Goal: Transaction & Acquisition: Purchase product/service

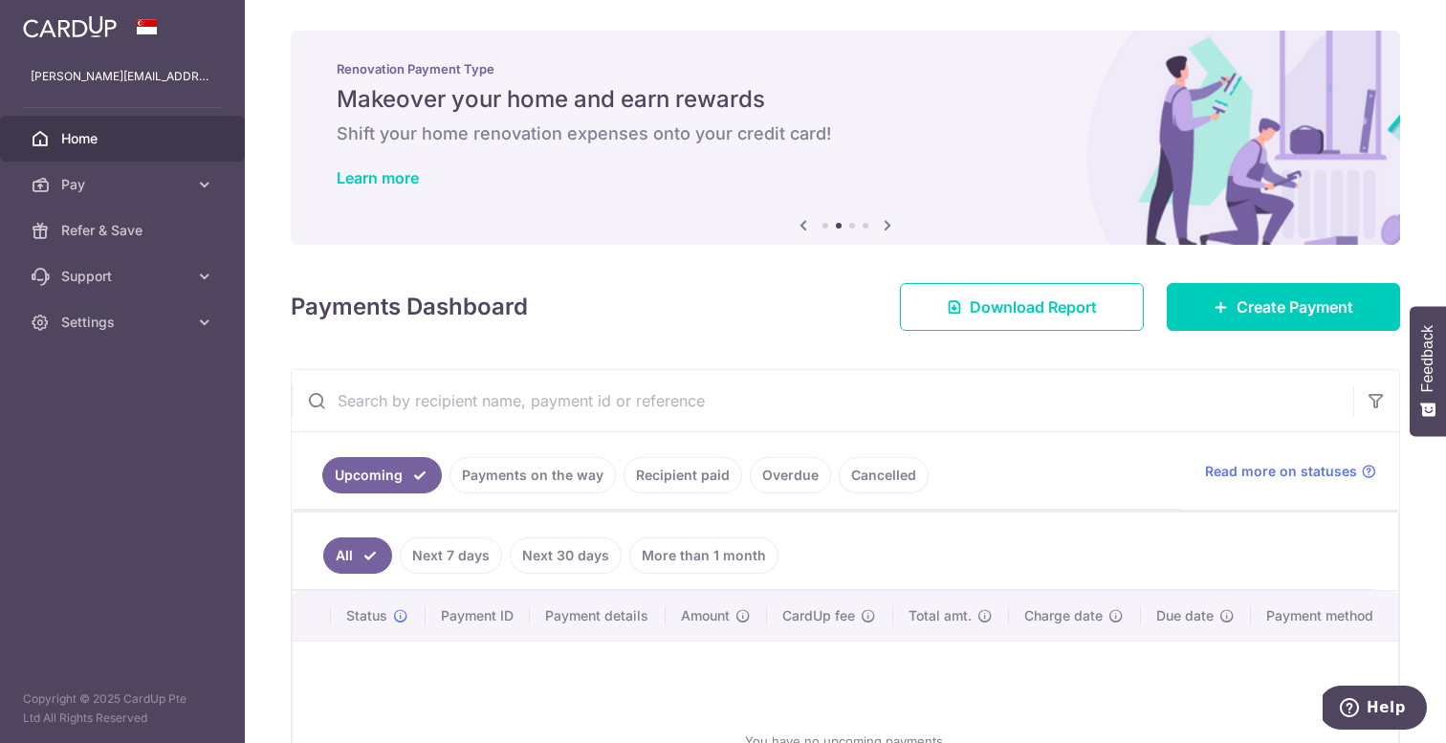
scroll to position [191, 0]
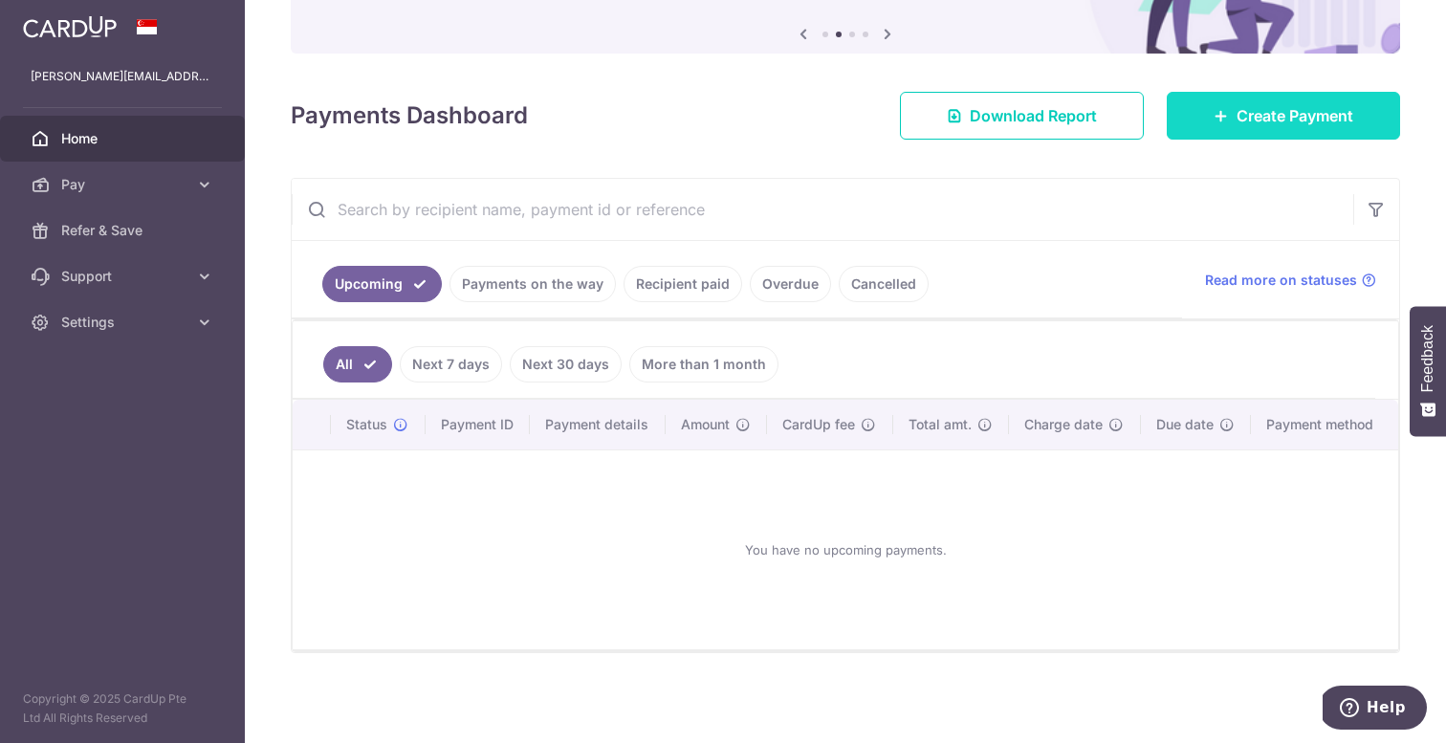
click at [1243, 118] on span "Create Payment" at bounding box center [1295, 115] width 117 height 23
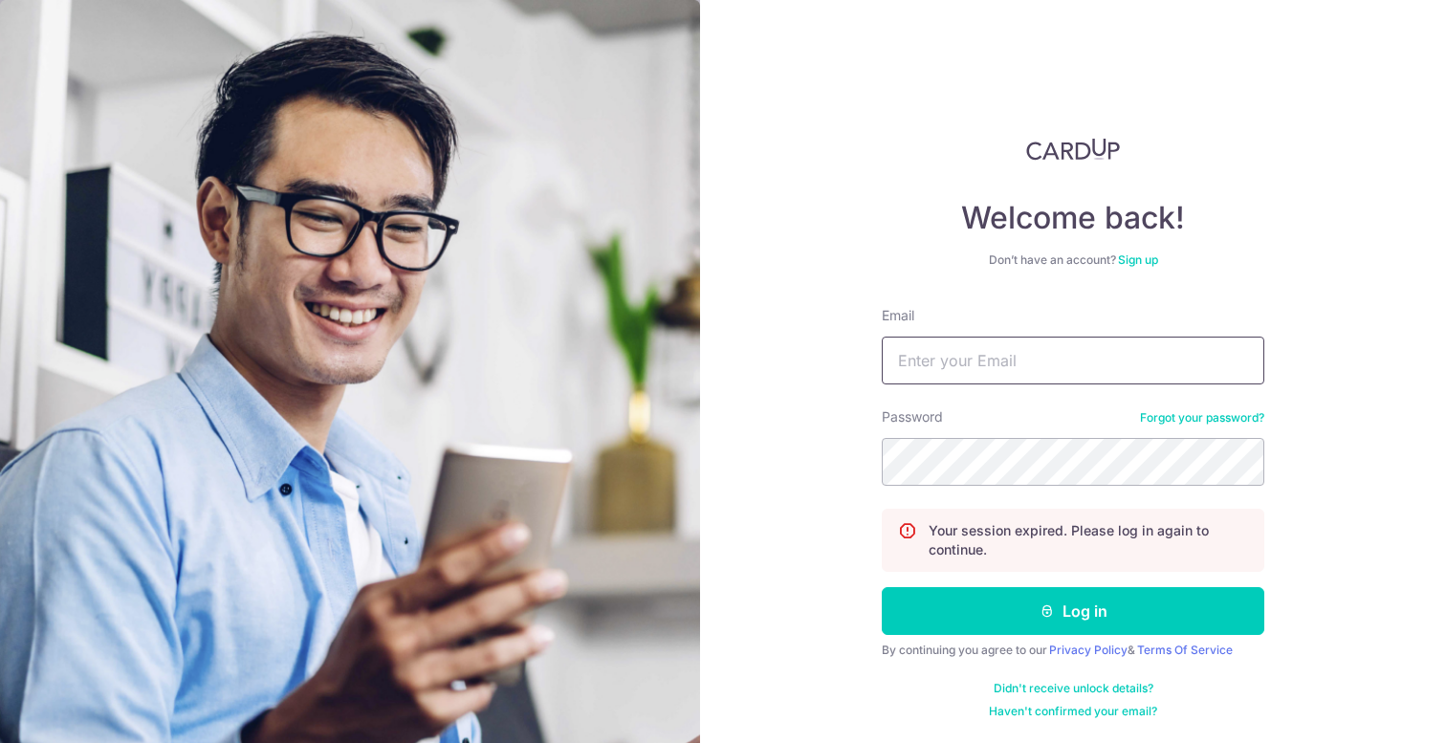
type input "erwin.cxy@outlook.com"
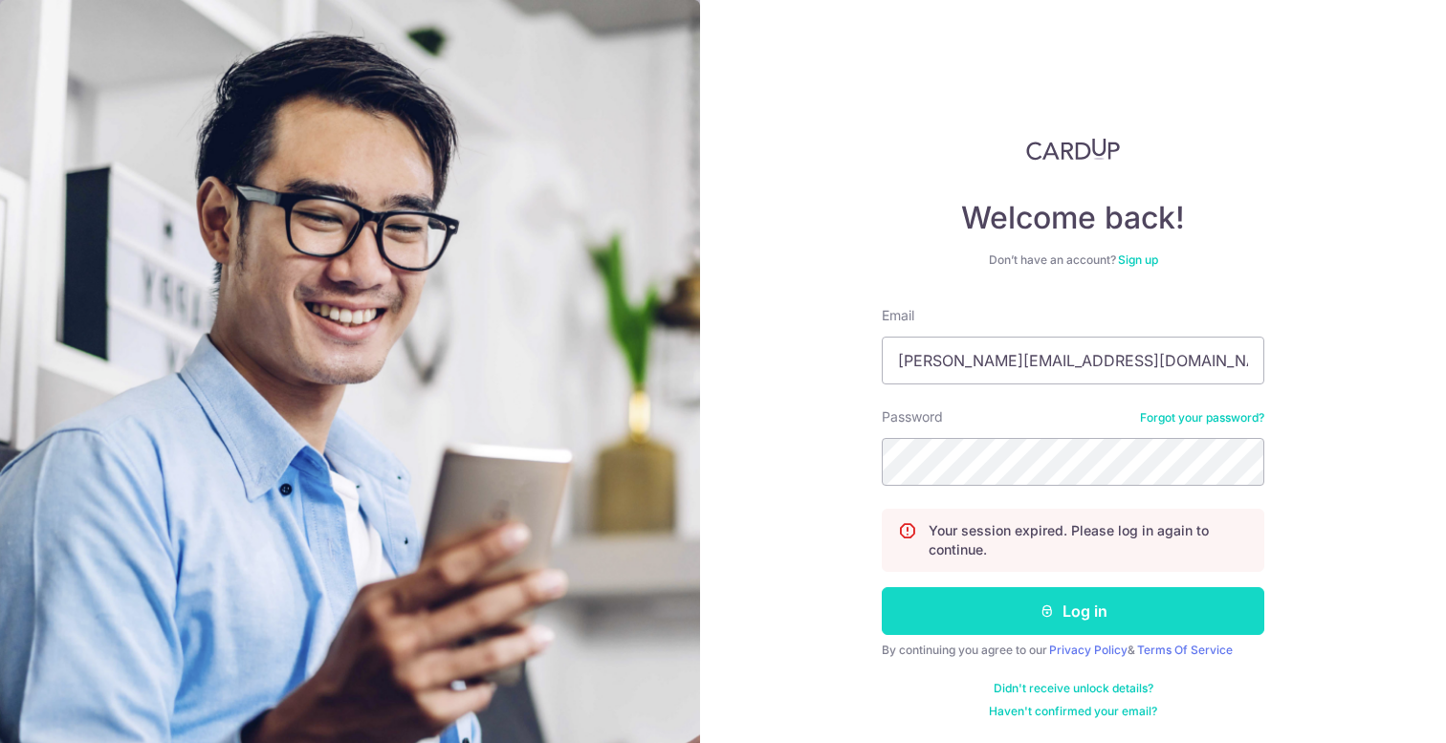
click at [1044, 601] on button "Log in" at bounding box center [1073, 611] width 383 height 48
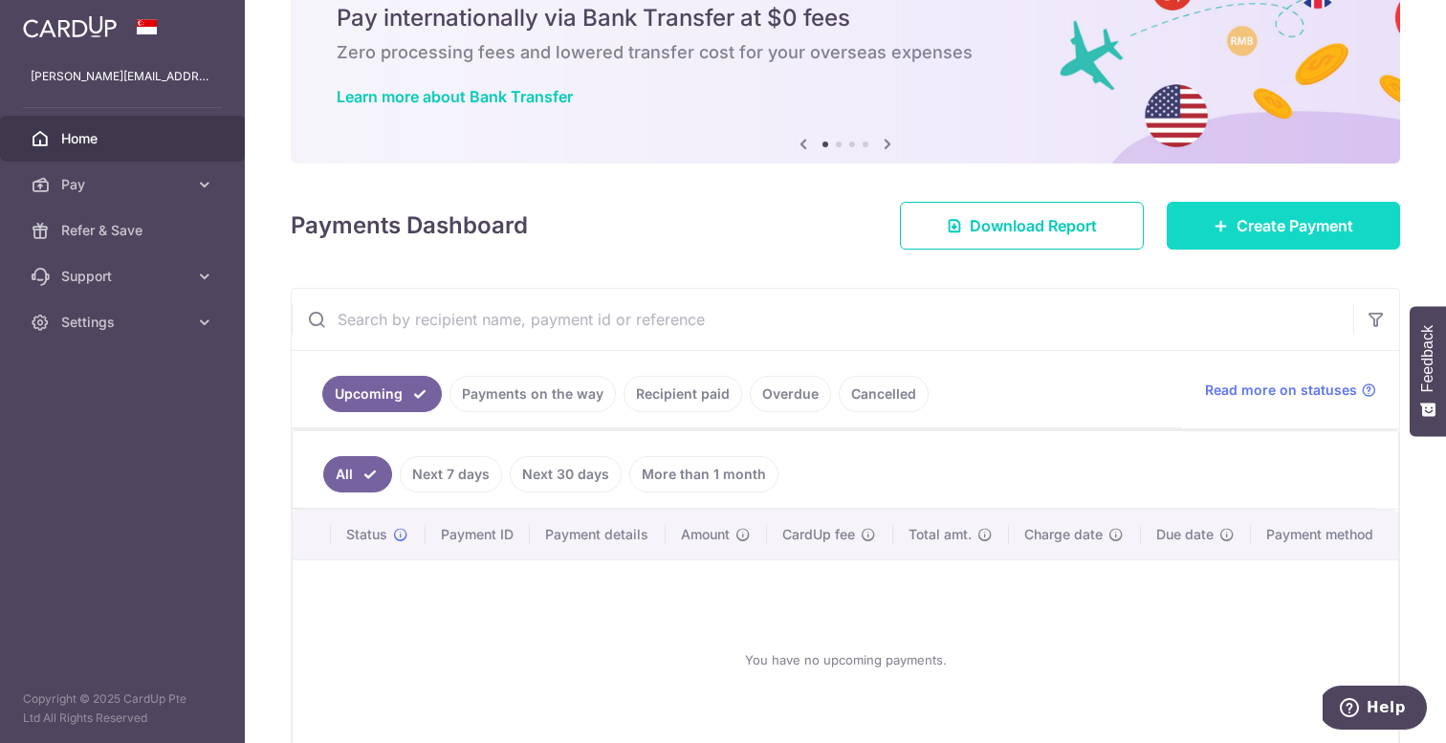
scroll to position [100, 0]
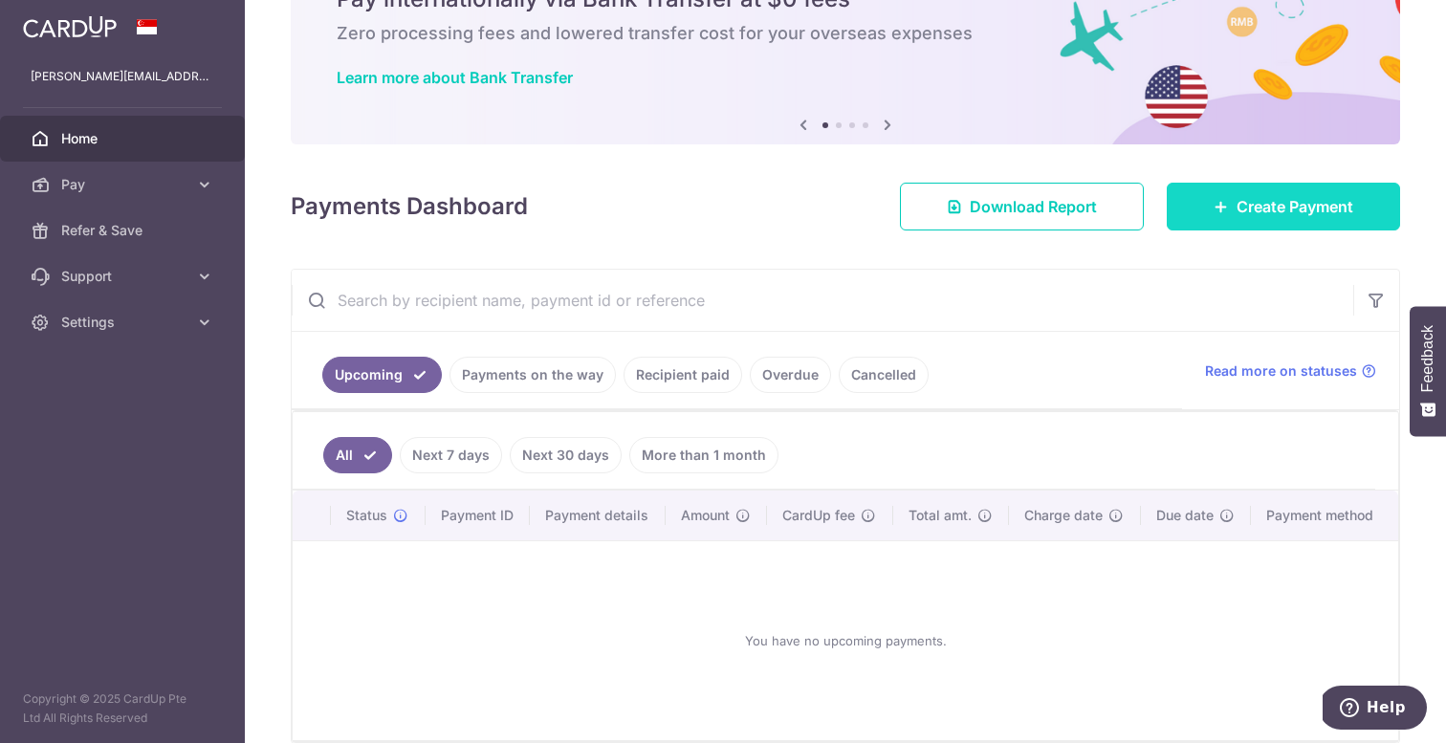
click at [1242, 195] on span "Create Payment" at bounding box center [1295, 206] width 117 height 23
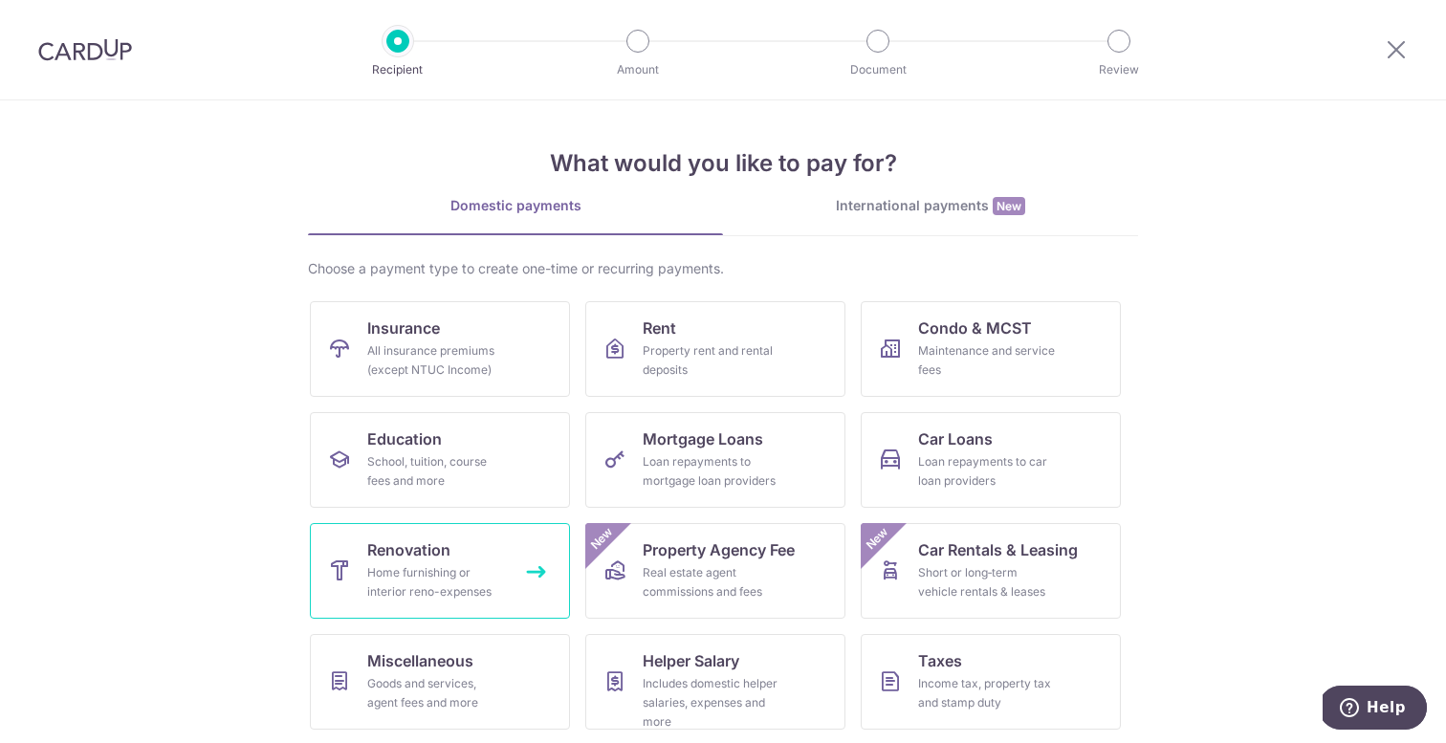
click at [510, 554] on link "Renovation Home furnishing or interior reno-expenses" at bounding box center [440, 571] width 260 height 96
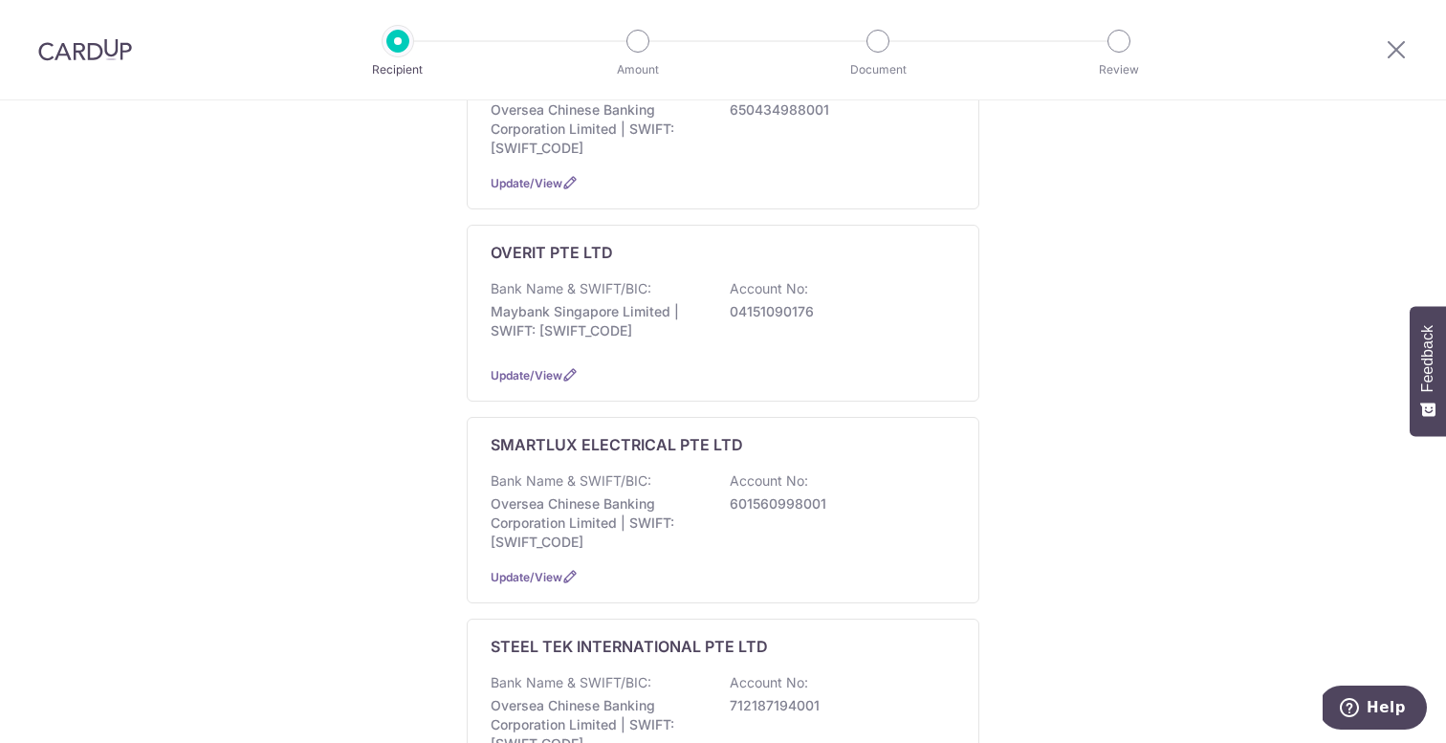
scroll to position [853, 0]
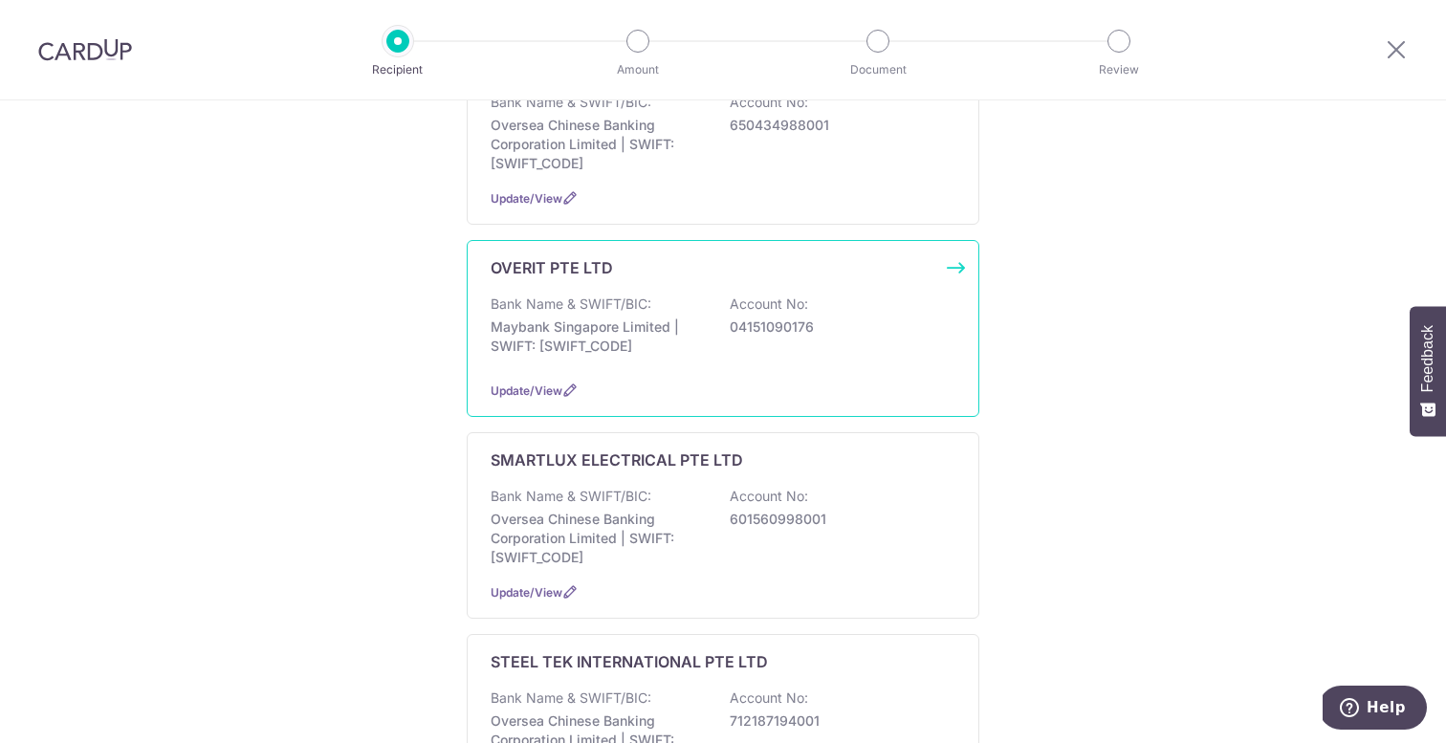
click at [680, 311] on div "Bank Name & SWIFT/BIC: Maybank Singapore Limited | SWIFT: MBBESGS2XXX Account N…" at bounding box center [723, 330] width 465 height 71
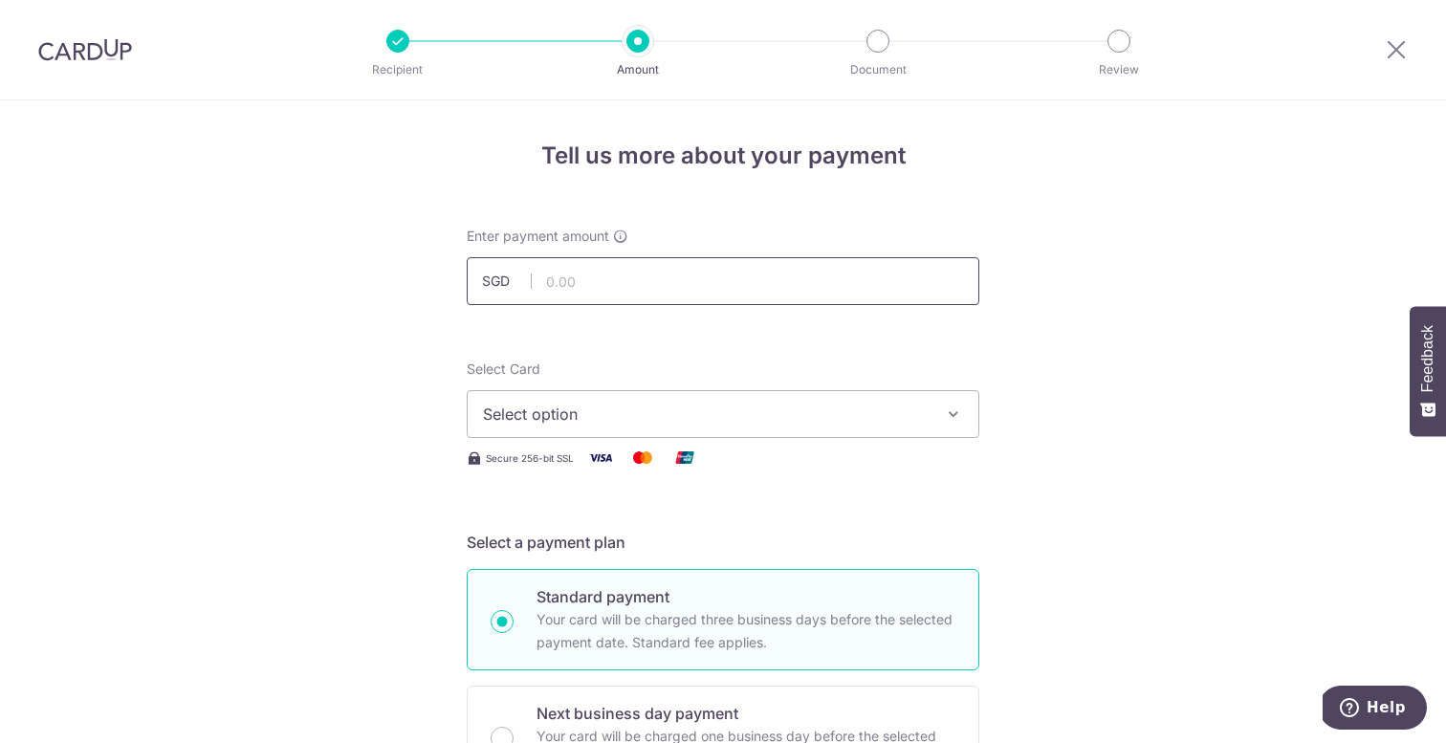
click at [647, 290] on input "text" at bounding box center [723, 281] width 513 height 48
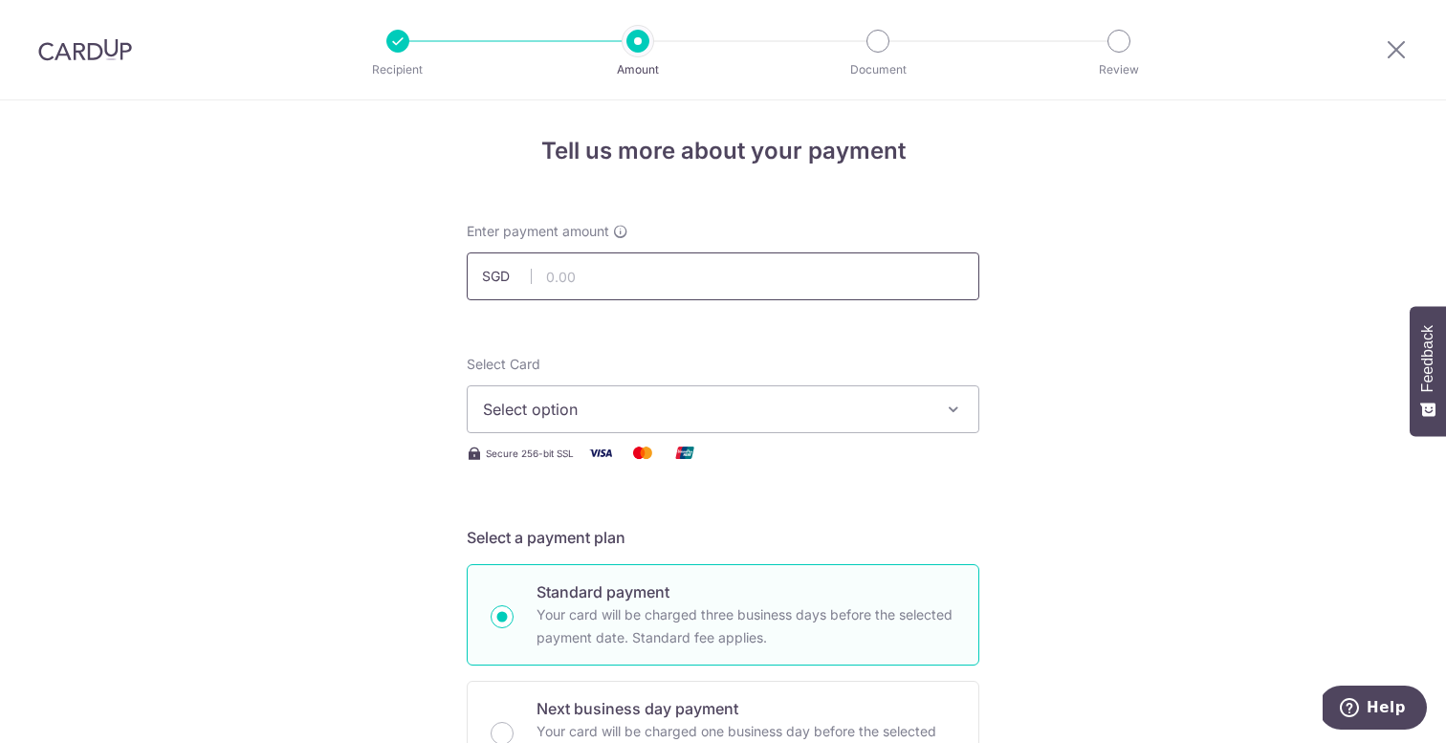
click at [640, 275] on input "text" at bounding box center [723, 276] width 513 height 48
type input "175.27"
click at [575, 387] on button "Select option" at bounding box center [723, 409] width 513 height 48
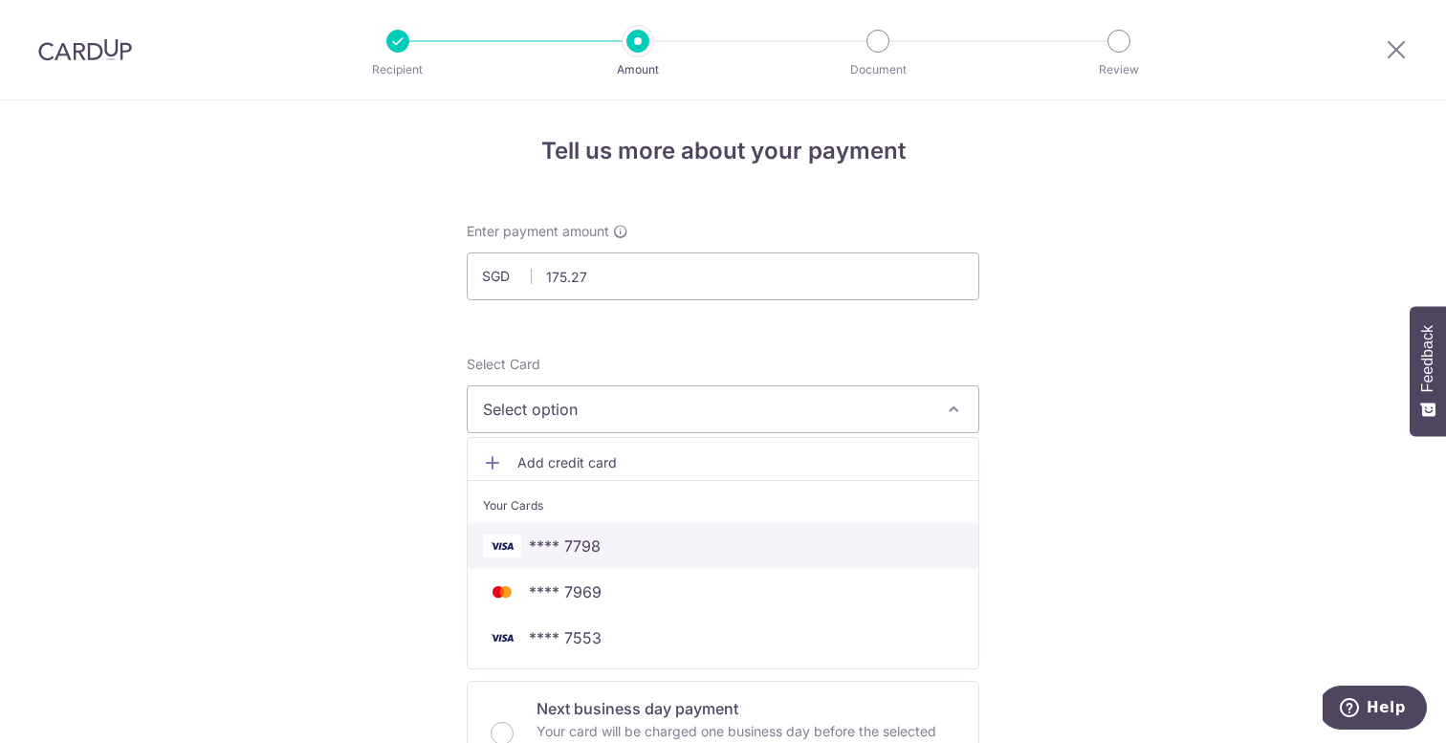
click at [655, 550] on span "**** 7798" at bounding box center [723, 546] width 480 height 23
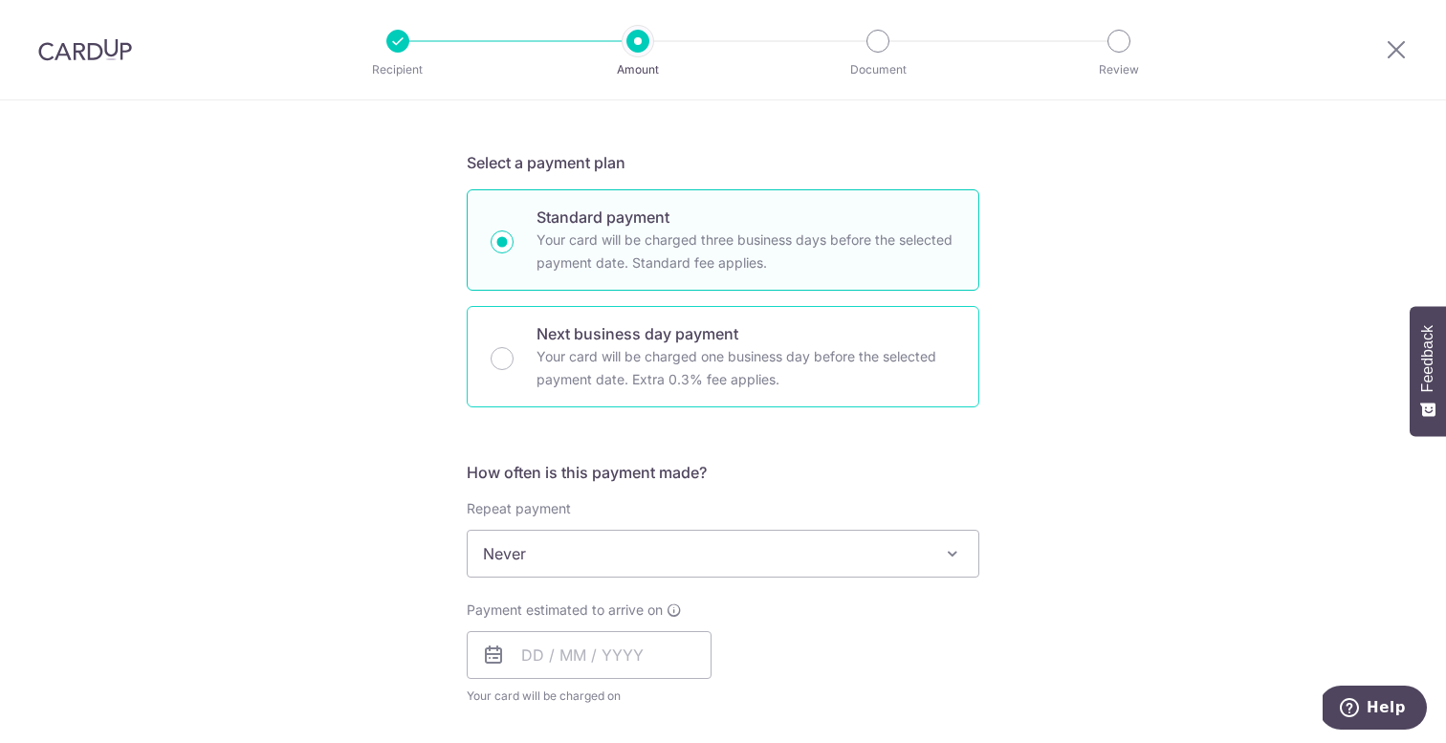
scroll to position [411, 0]
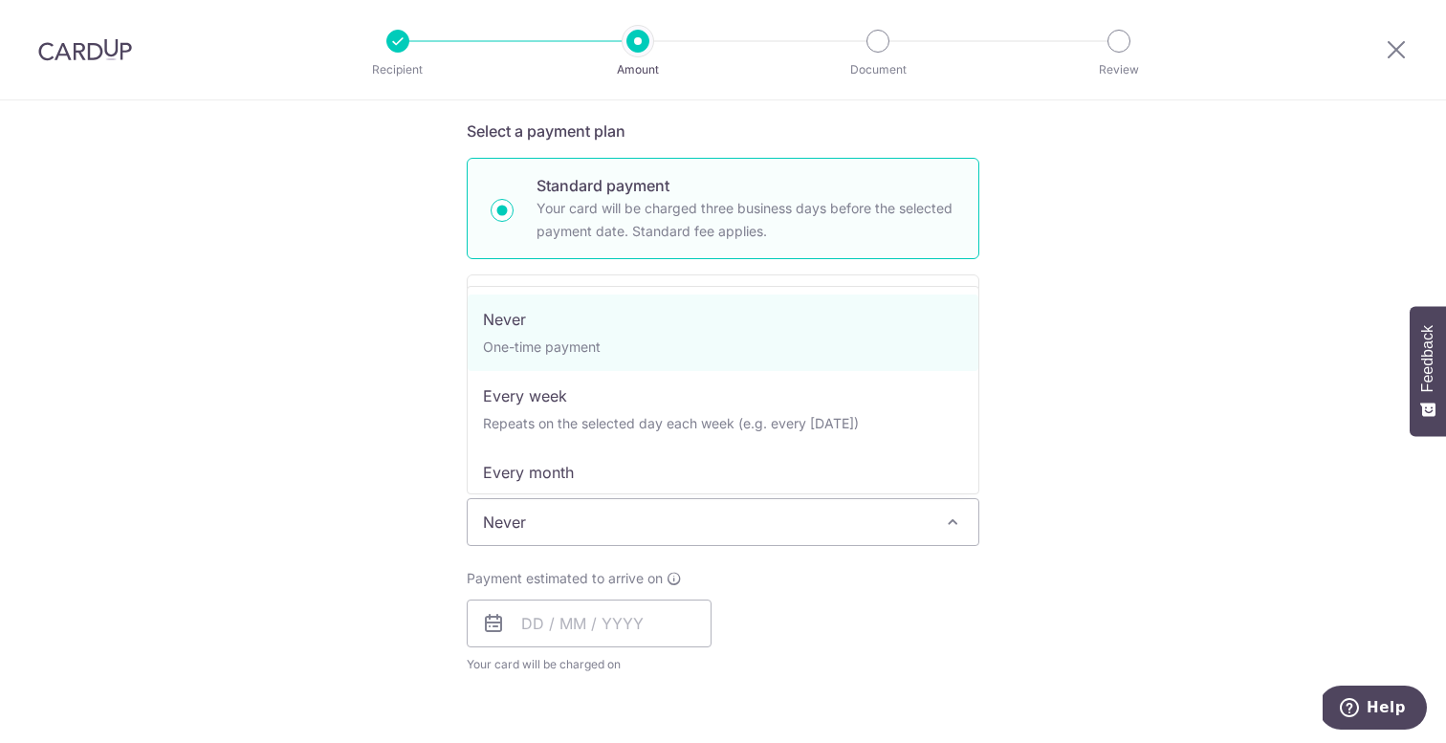
click at [574, 525] on span "Never" at bounding box center [723, 522] width 511 height 46
click at [354, 482] on div "Tell us more about your payment Enter payment amount SGD 175.27 175.27 Select C…" at bounding box center [723, 618] width 1446 height 1858
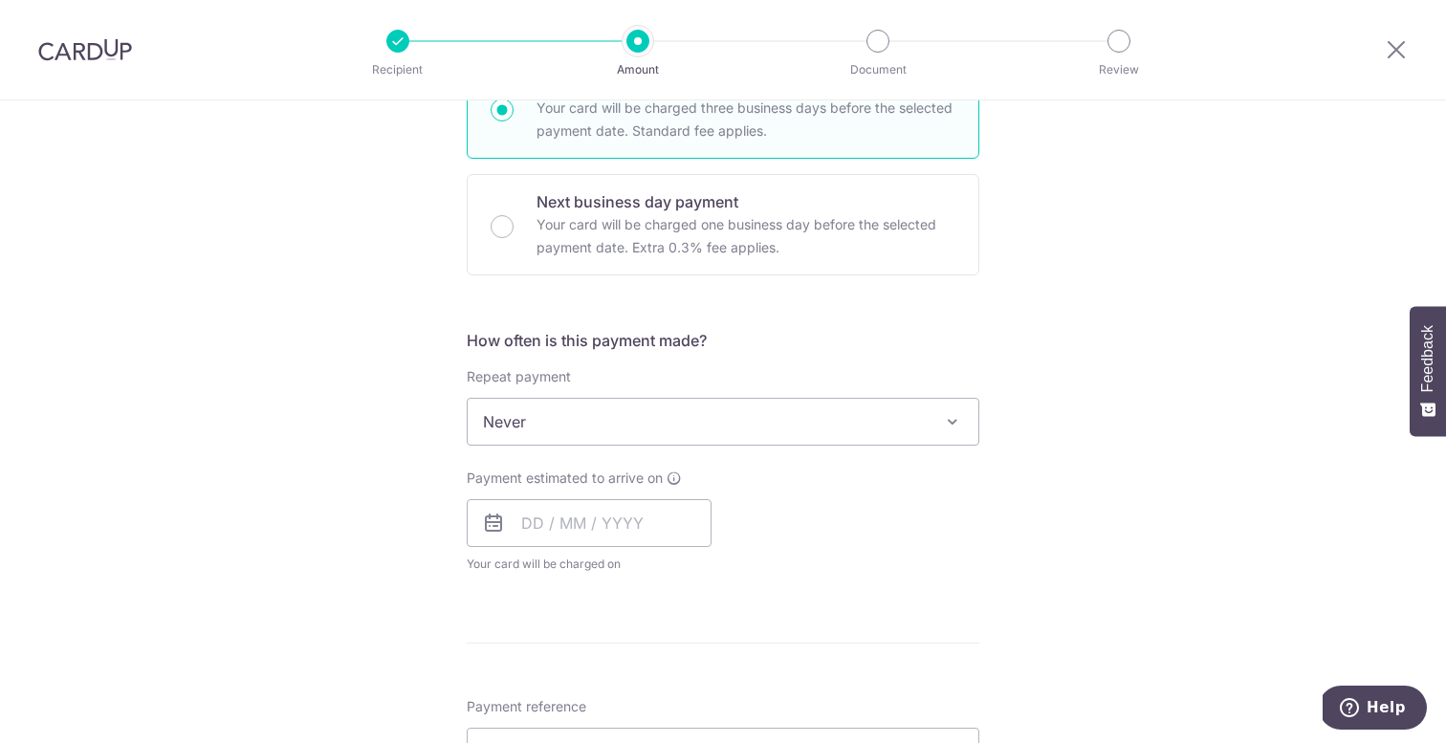
scroll to position [535, 0]
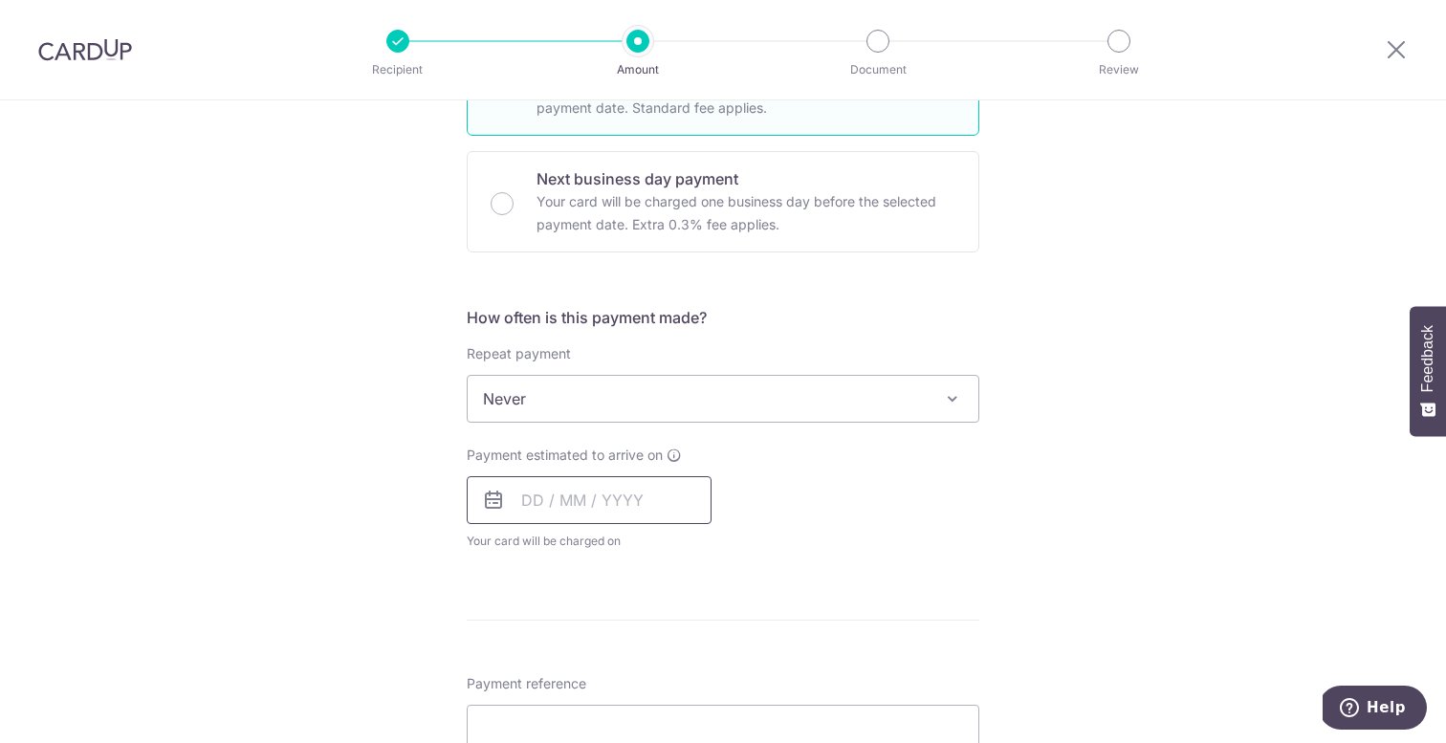
click at [536, 495] on input "text" at bounding box center [589, 500] width 245 height 48
click at [620, 672] on link "10" at bounding box center [620, 674] width 31 height 31
type input "[DATE]"
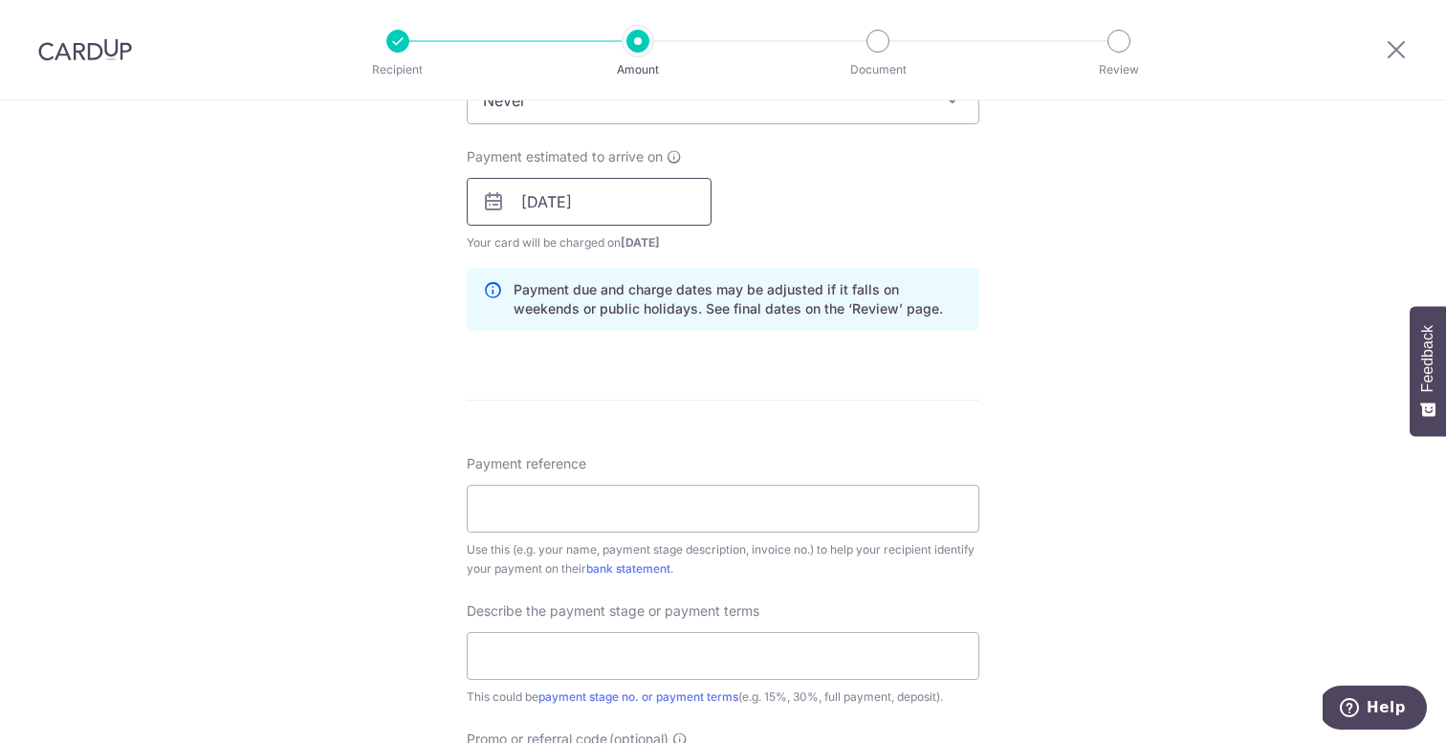
scroll to position [849, 0]
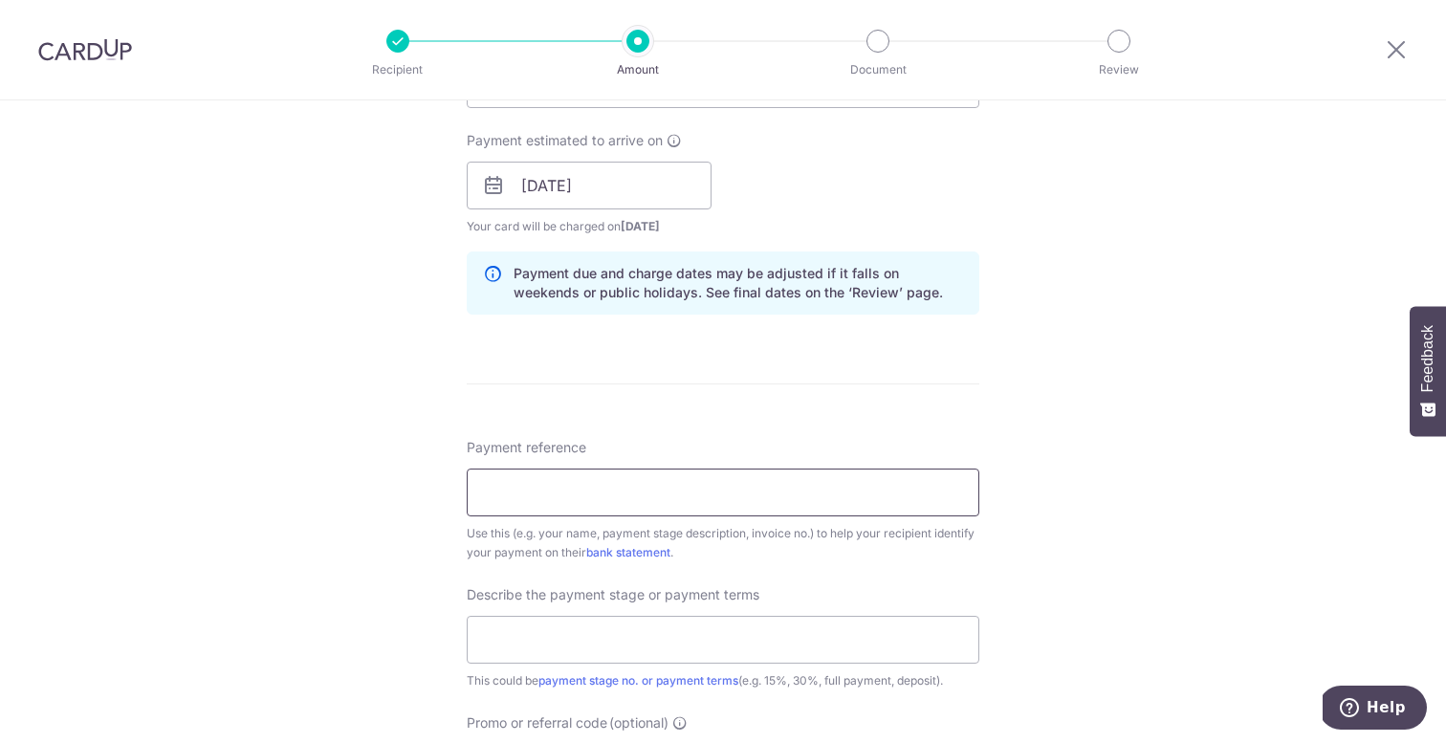
click at [552, 498] on input "Payment reference" at bounding box center [723, 493] width 513 height 48
click at [587, 494] on input "Payment reference" at bounding box center [723, 493] width 513 height 48
type input "2"
type input "30306"
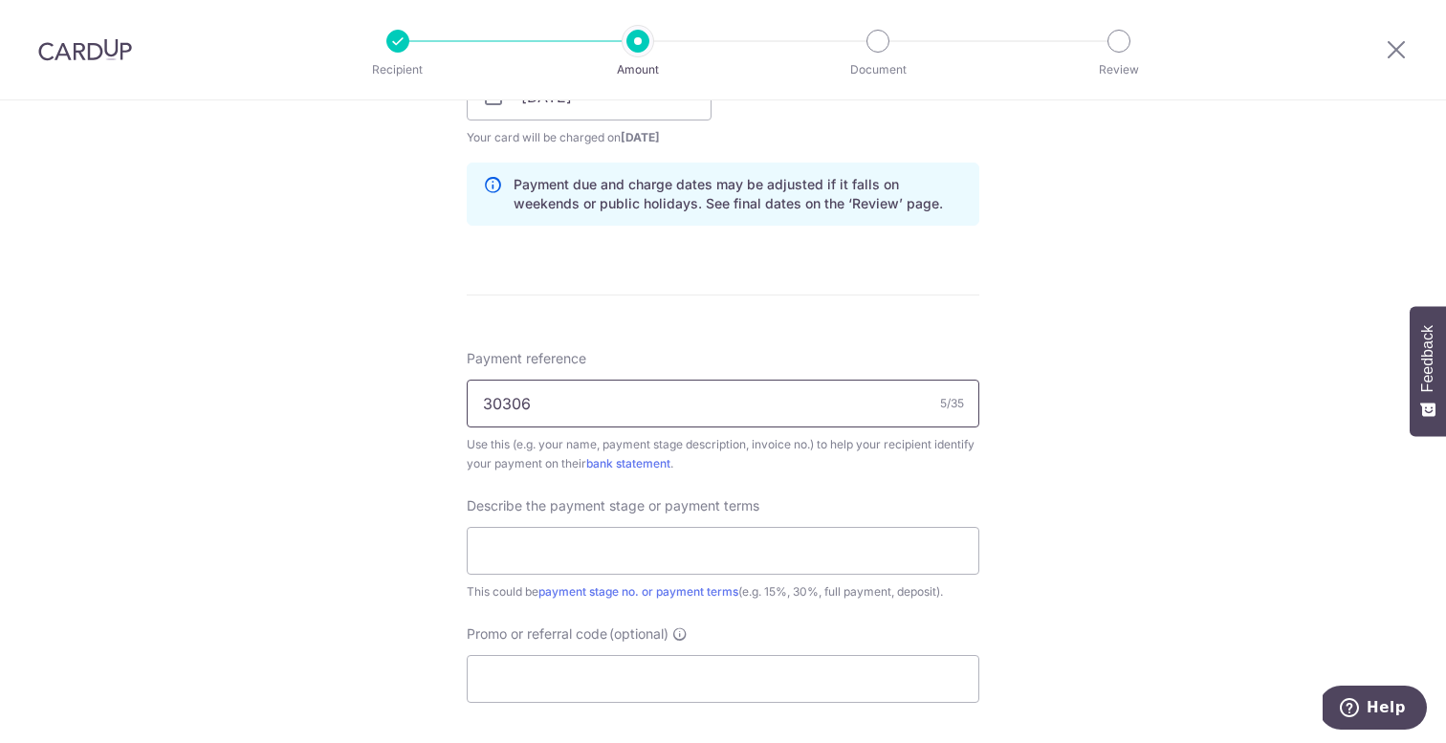
scroll to position [998, 0]
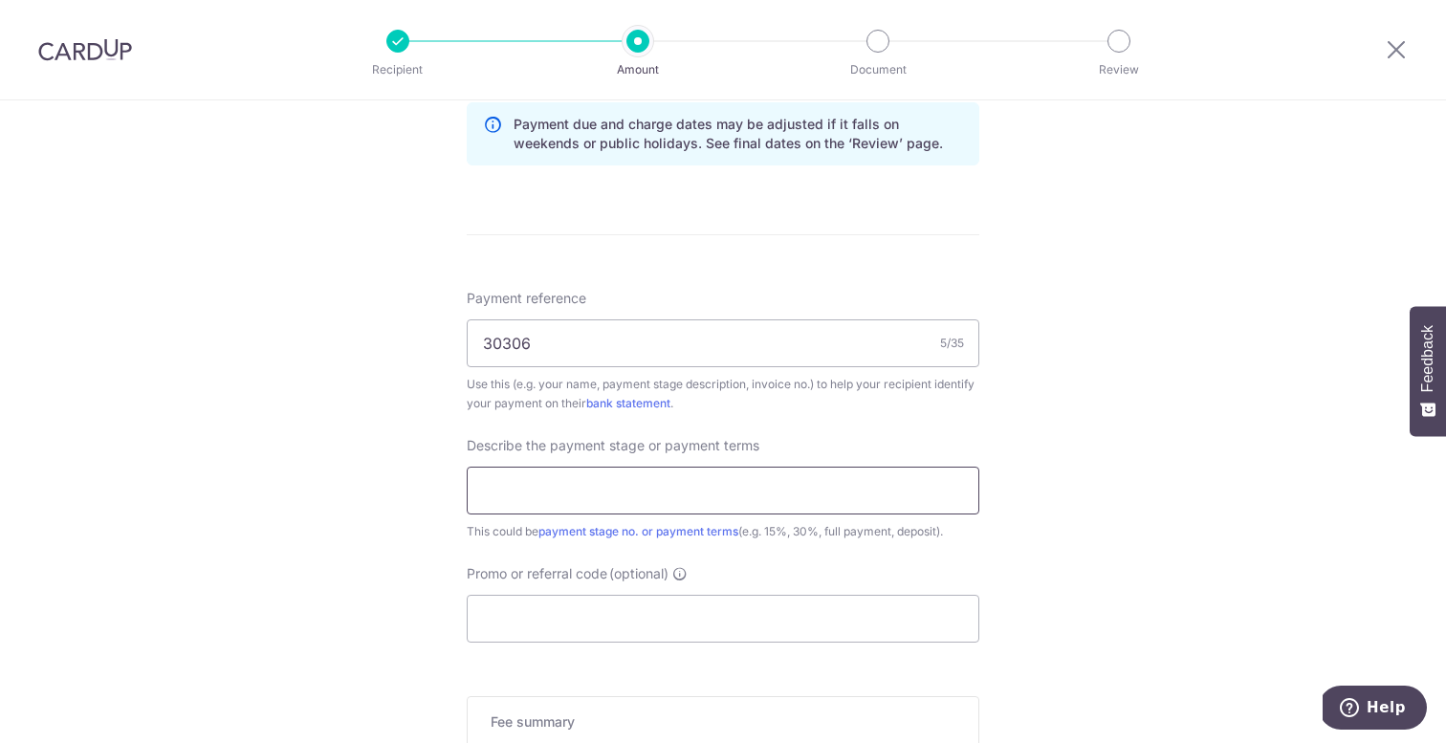
click at [498, 492] on input "text" at bounding box center [723, 491] width 513 height 48
click at [483, 334] on input "30306" at bounding box center [723, 343] width 513 height 48
click at [501, 462] on div "Describe the payment stage or payment terms This could be payment stage no. or …" at bounding box center [723, 488] width 513 height 105
click at [511, 489] on input "text" at bounding box center [723, 491] width 513 height 48
type input "5% deposit"
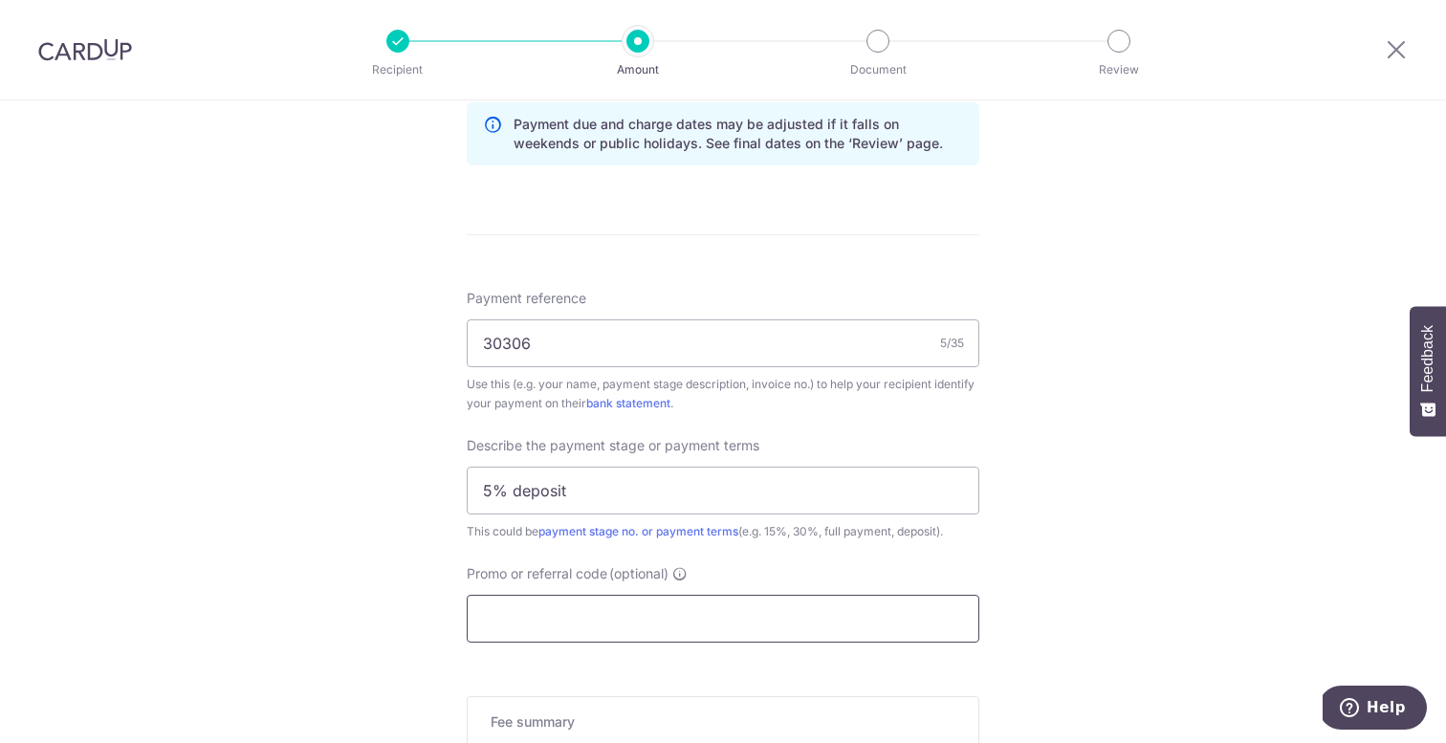
click at [573, 620] on input "Promo or referral code (optional)" at bounding box center [723, 619] width 513 height 48
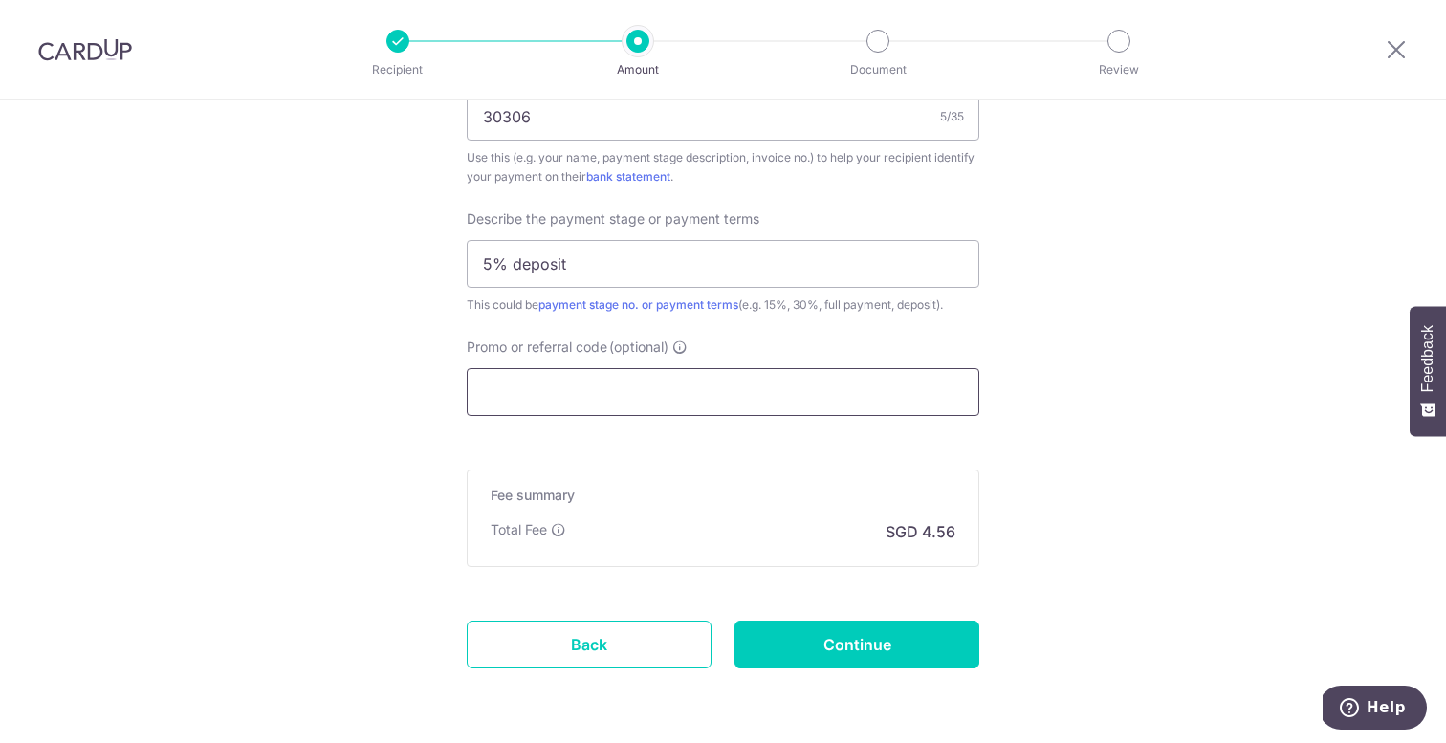
scroll to position [1285, 0]
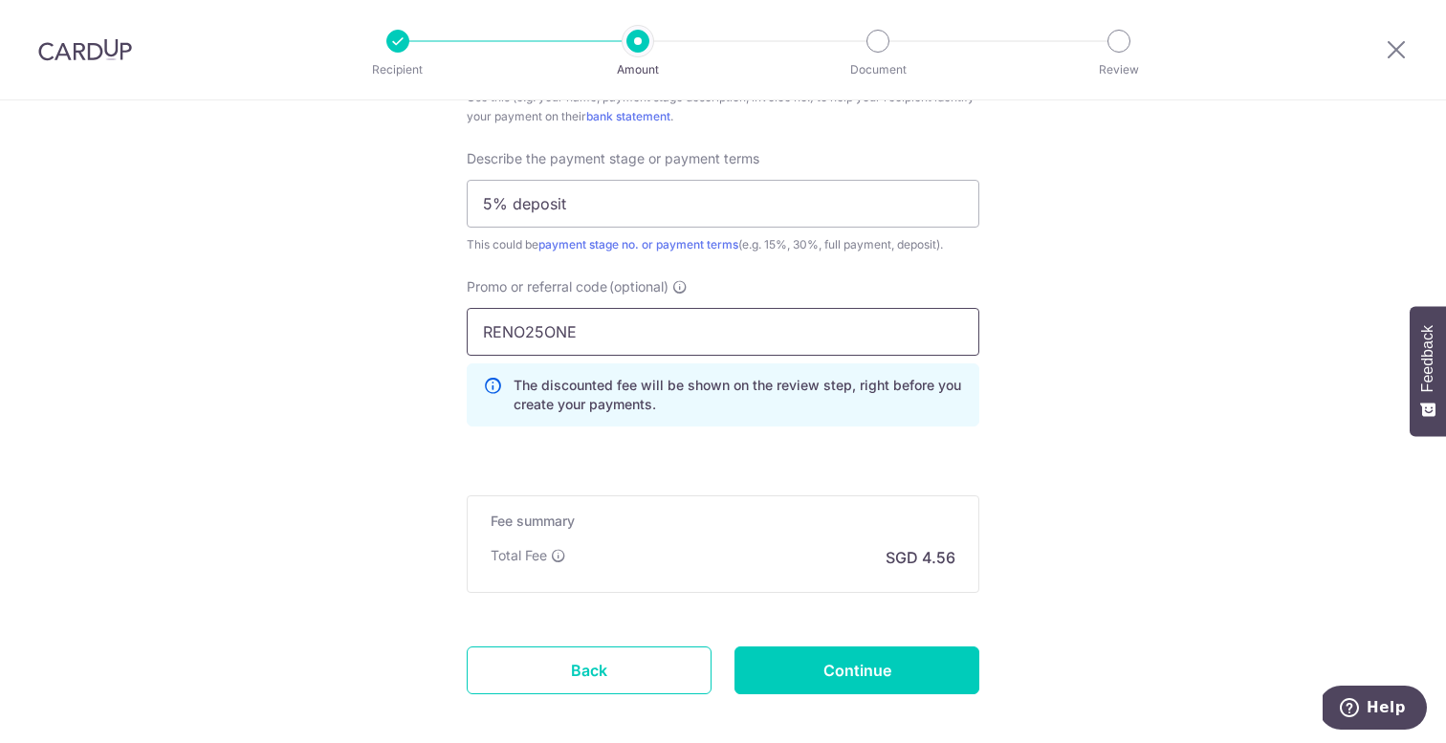
type input "RENO25ONE"
click at [856, 672] on input "Continue" at bounding box center [856, 670] width 245 height 48
type input "Create Schedule"
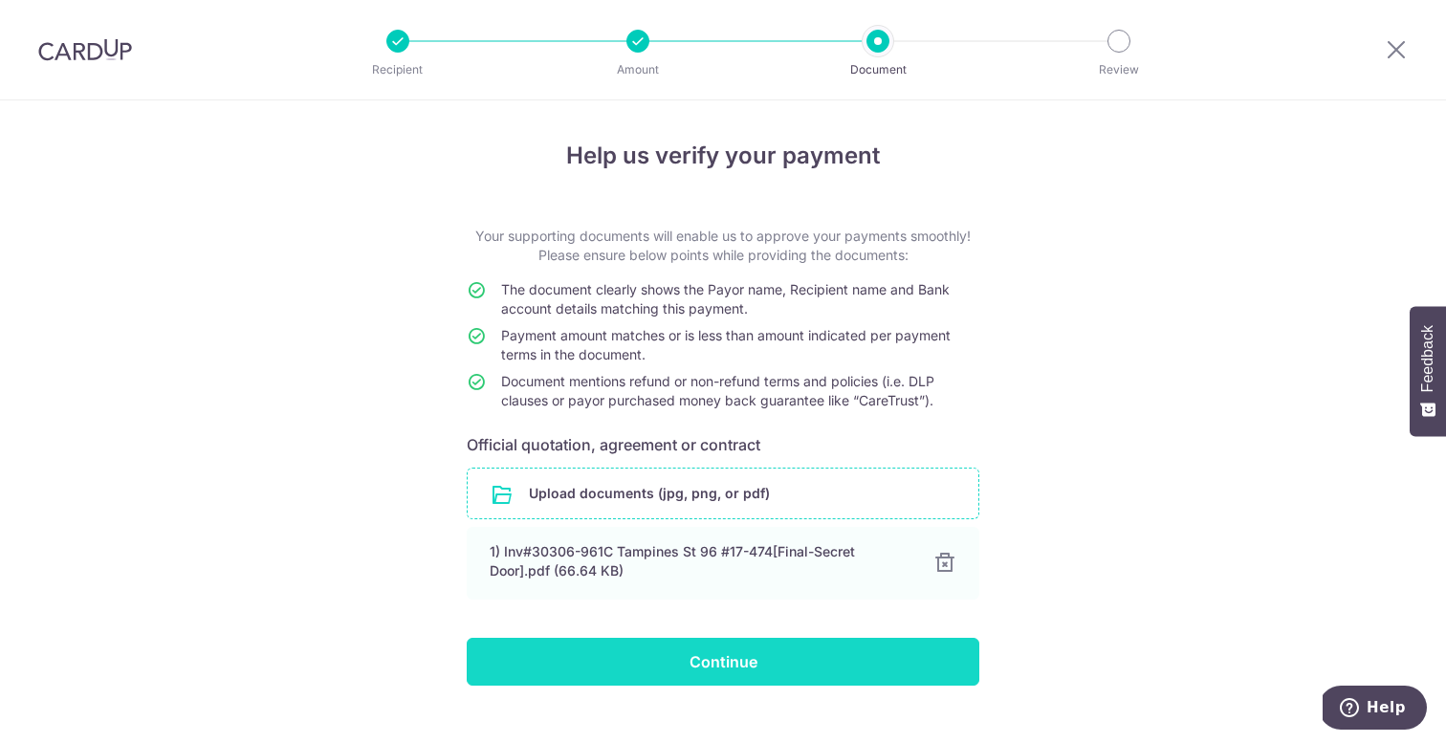
click at [747, 655] on input "Continue" at bounding box center [723, 662] width 513 height 48
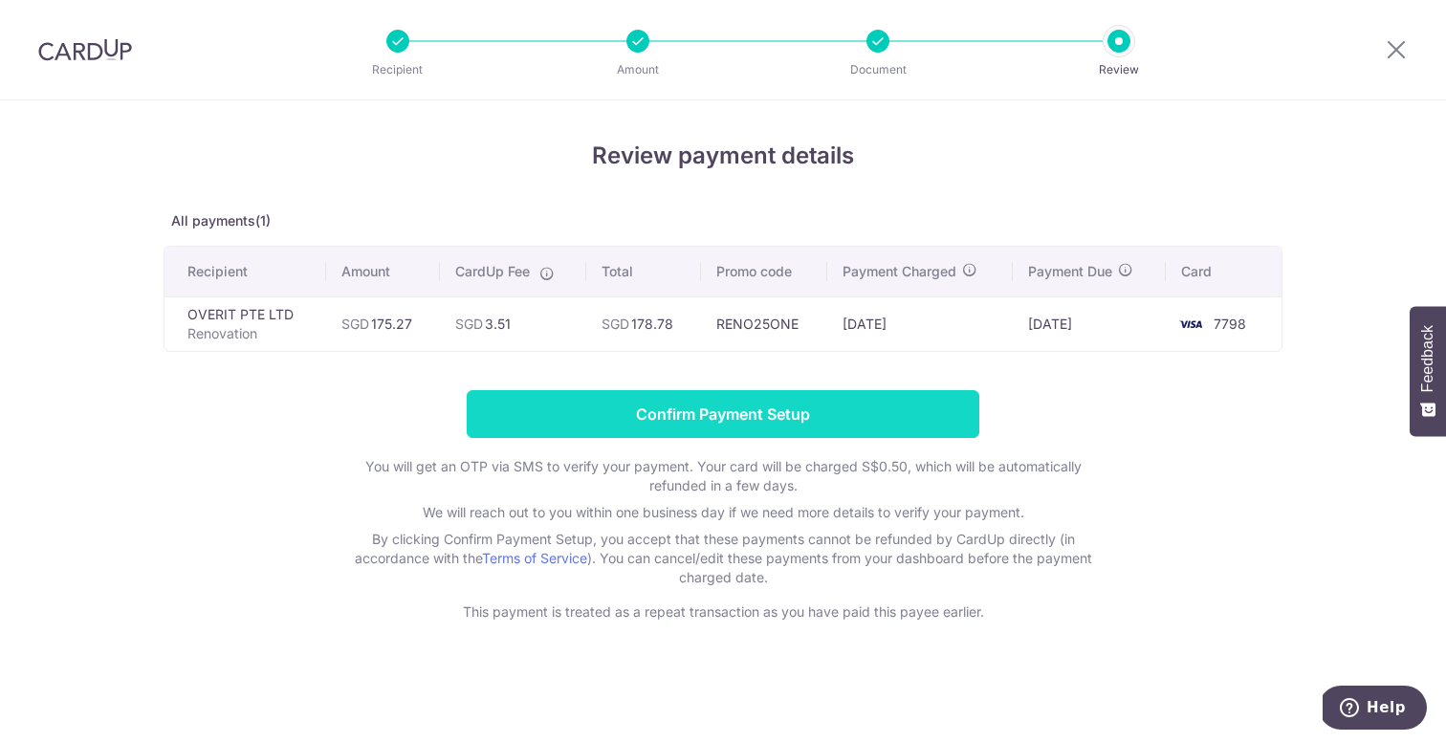
click at [745, 421] on input "Confirm Payment Setup" at bounding box center [723, 414] width 513 height 48
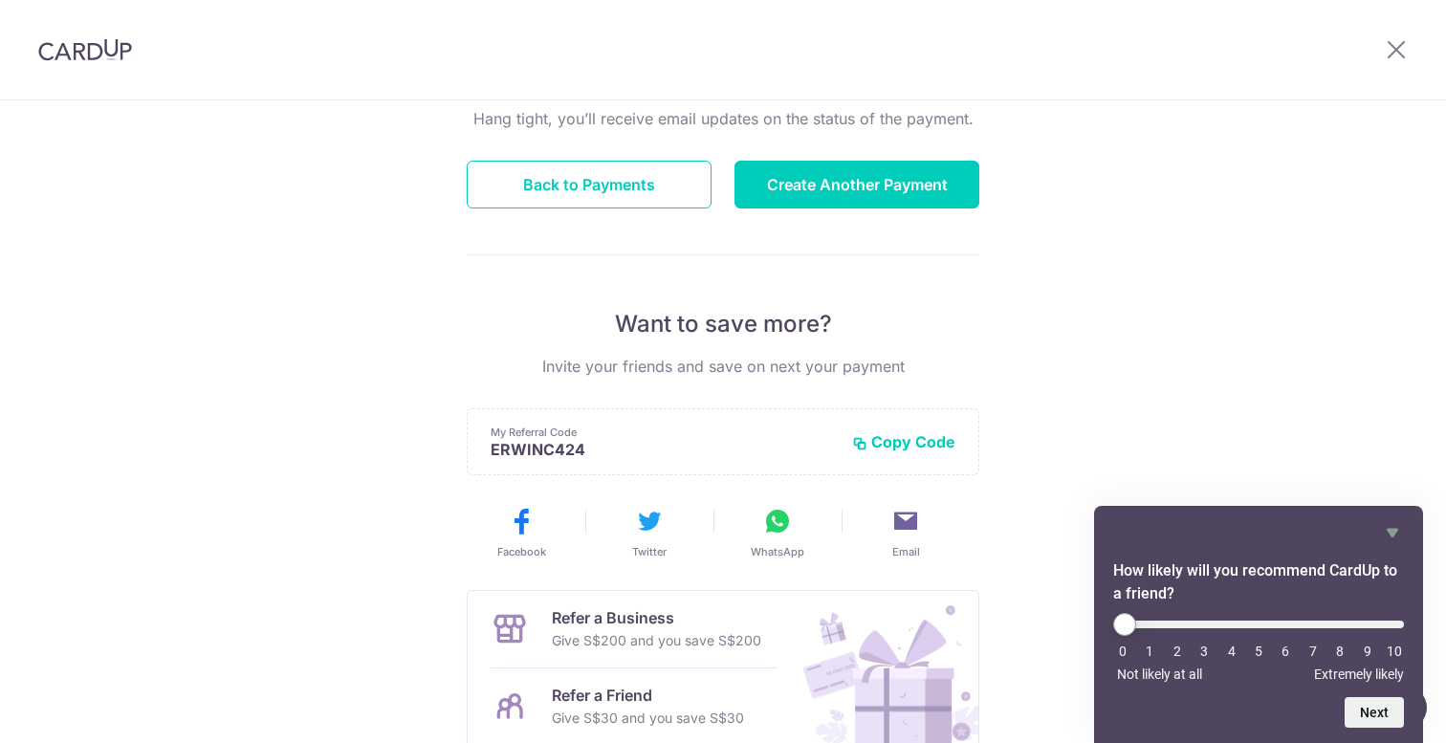
scroll to position [118, 0]
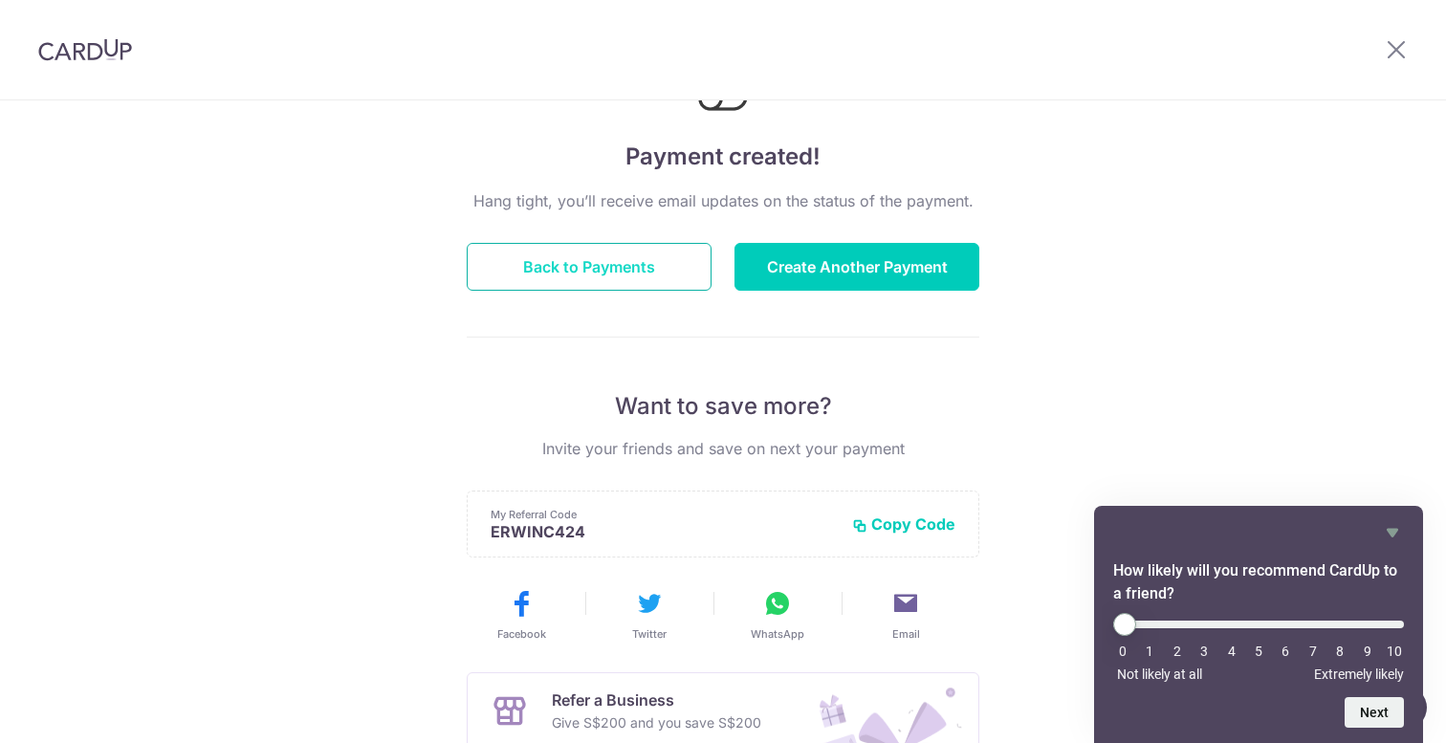
click at [627, 275] on button "Back to Payments" at bounding box center [589, 267] width 245 height 48
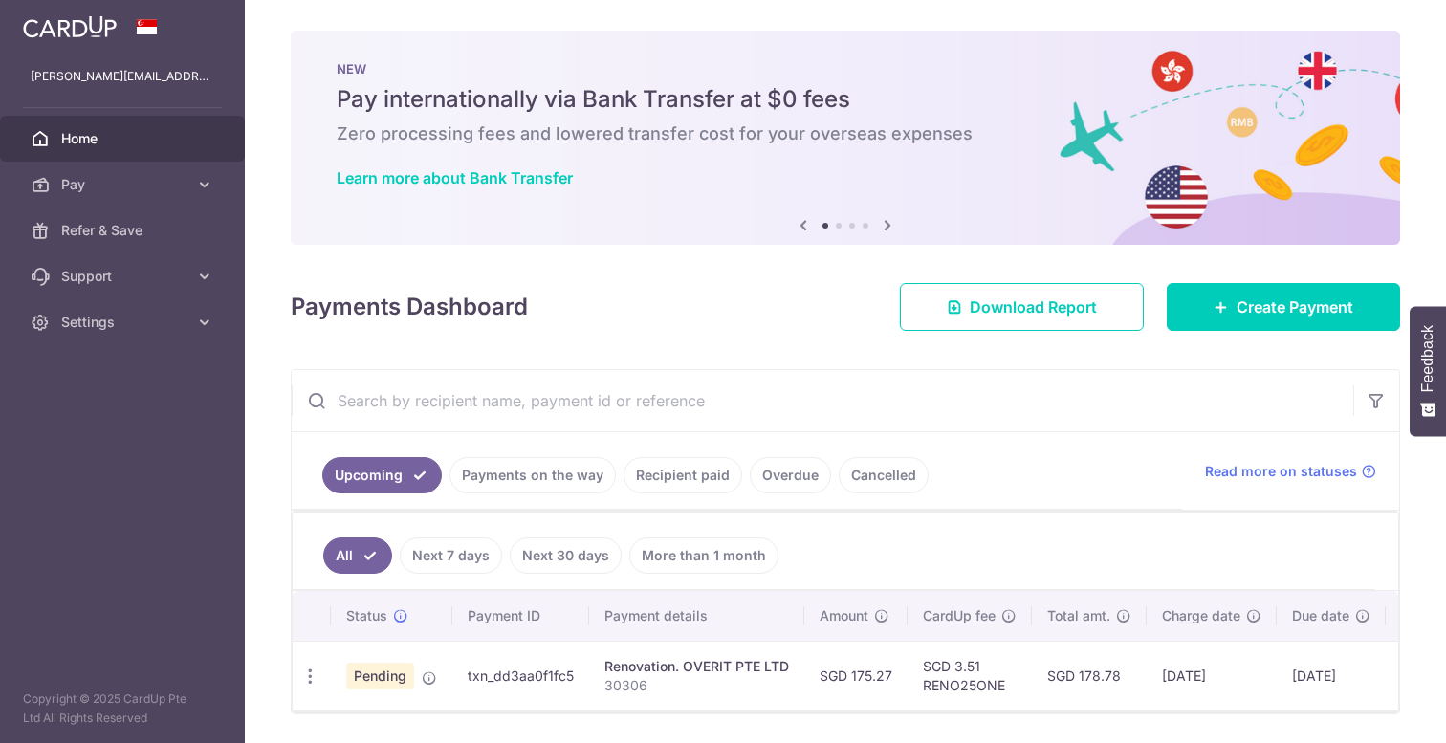
scroll to position [61, 0]
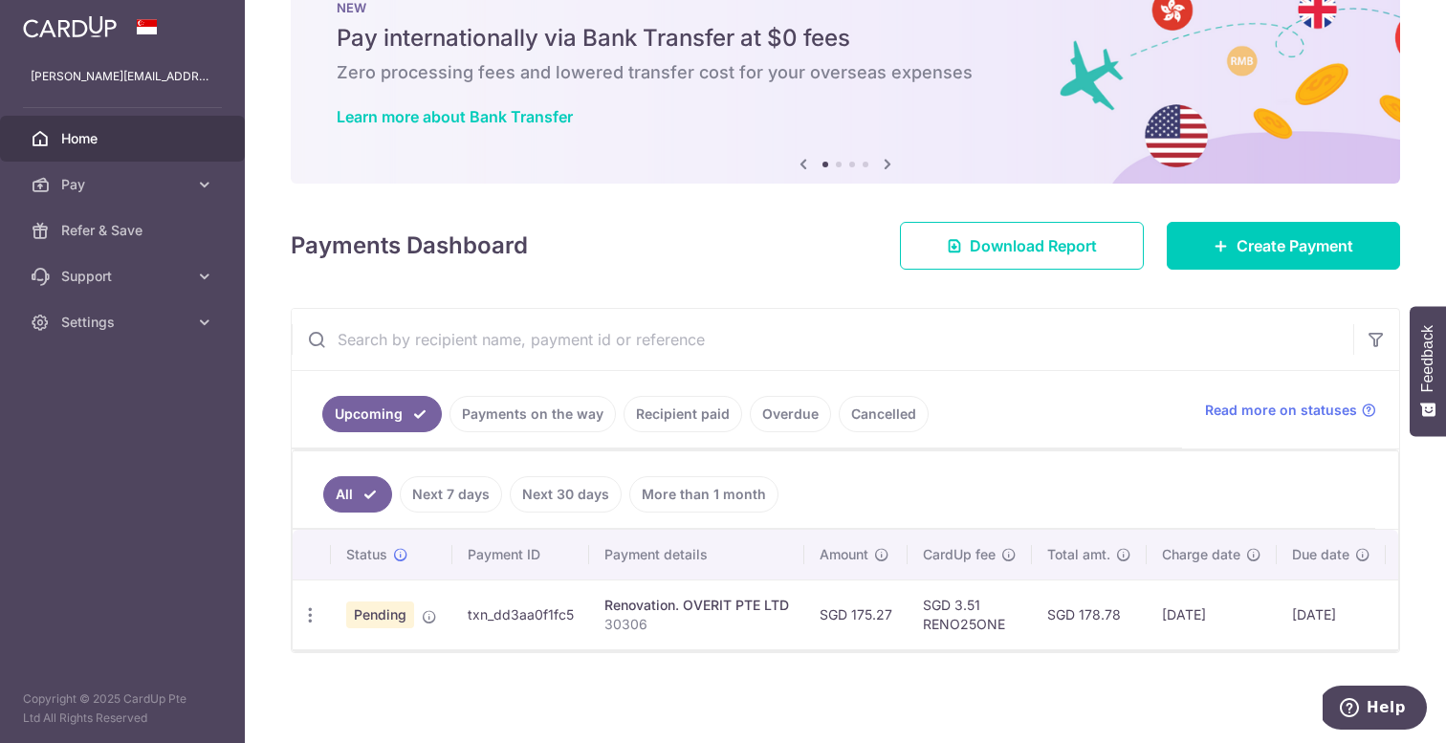
click at [503, 421] on link "Payments on the way" at bounding box center [532, 414] width 166 height 36
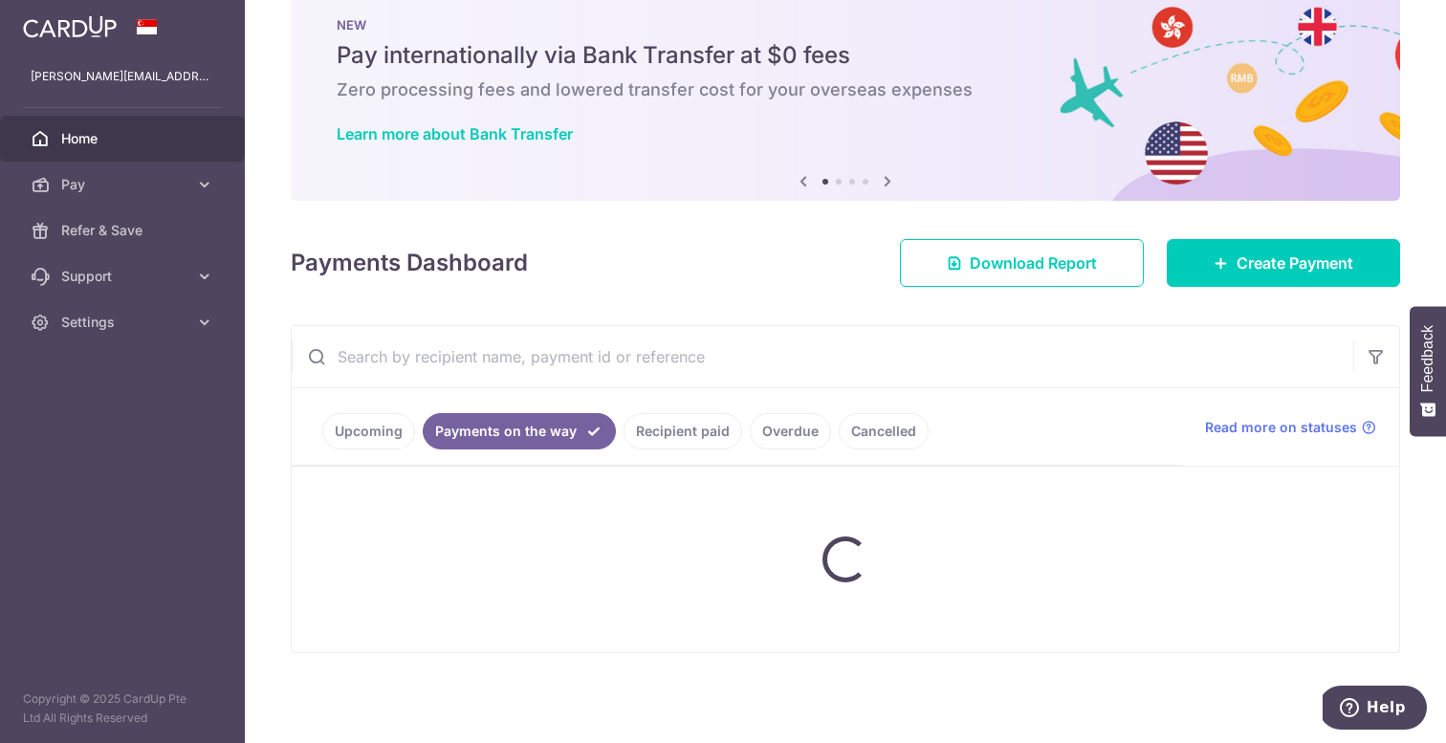
scroll to position [50, 0]
